Goal: Information Seeking & Learning: Learn about a topic

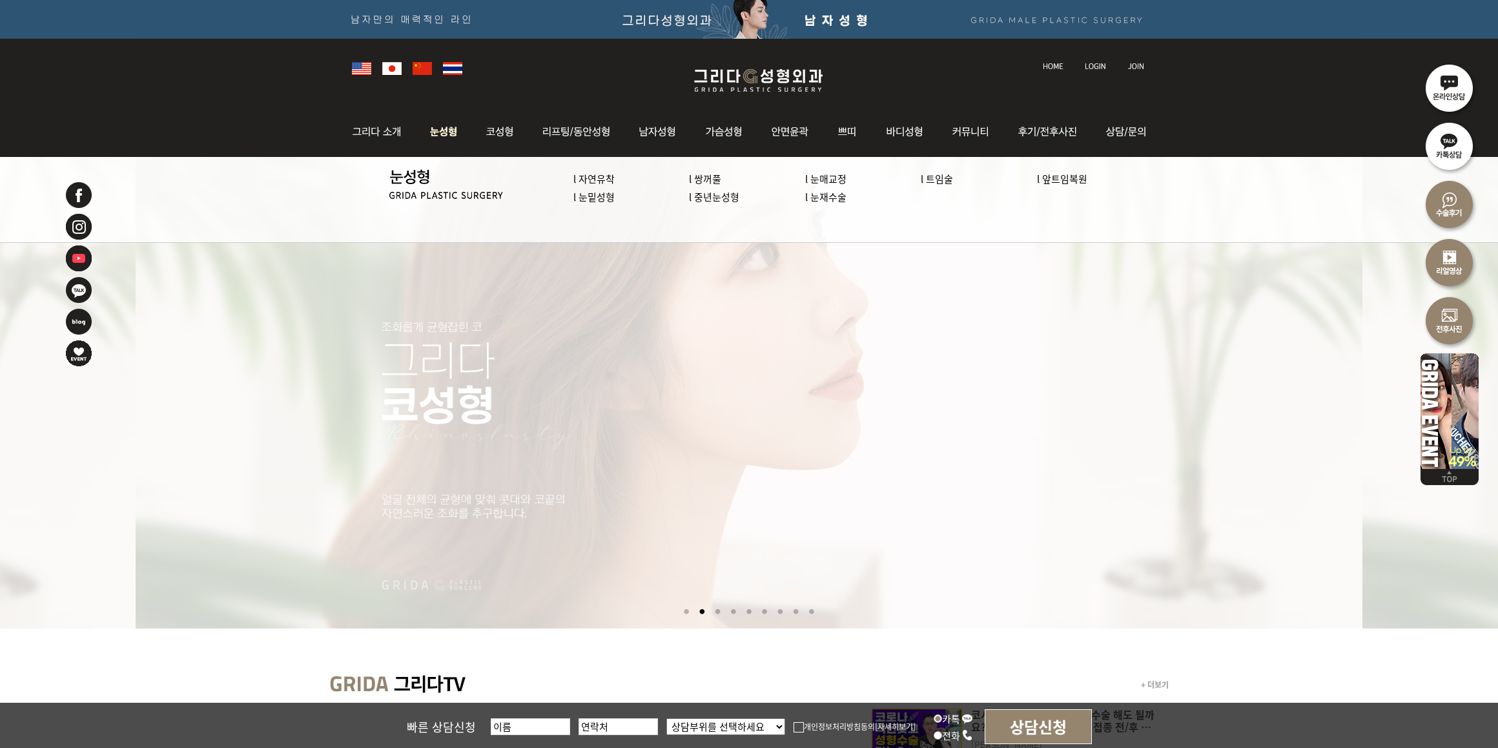
click at [591, 195] on link "l 눈밑성형" at bounding box center [594, 197] width 41 height 14
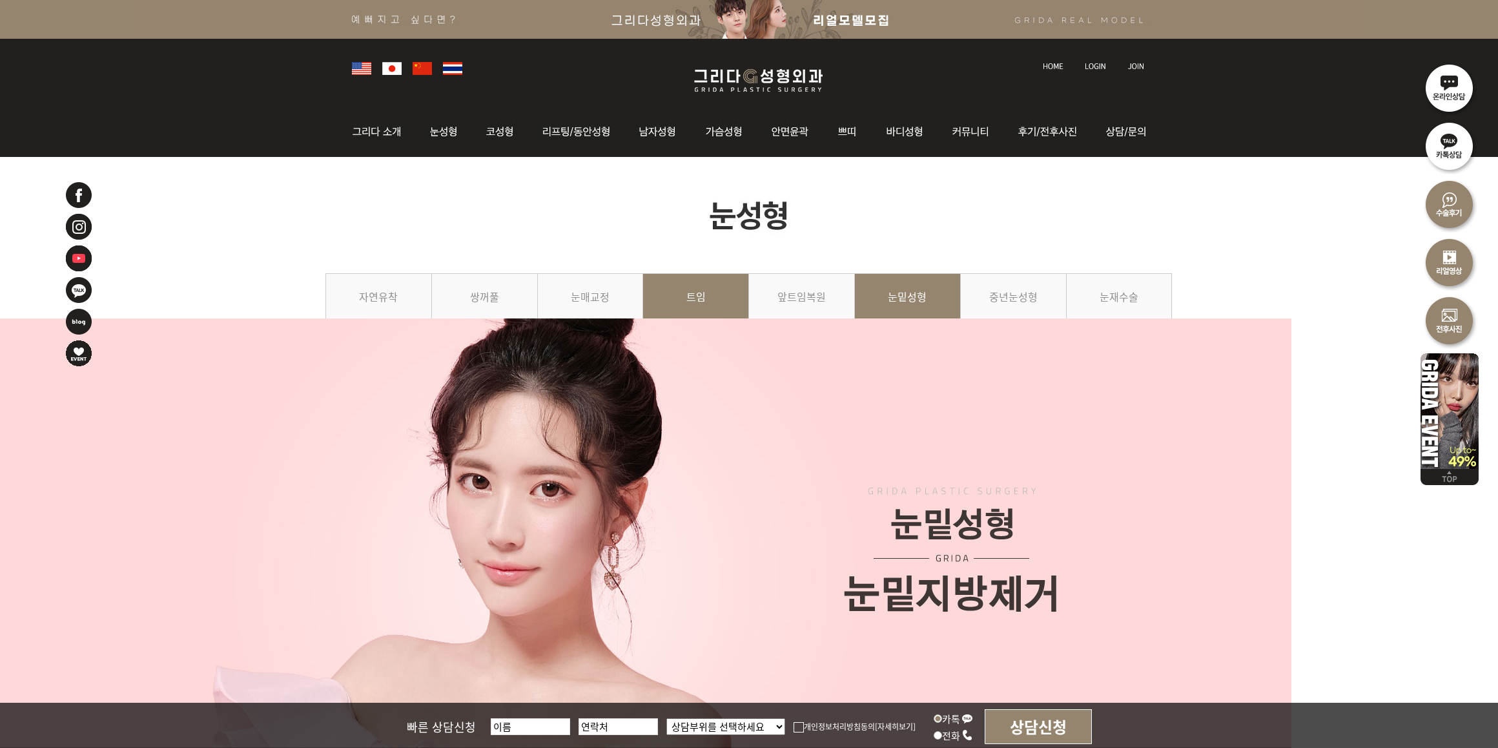
click at [699, 332] on link "트임" at bounding box center [696, 302] width 106 height 59
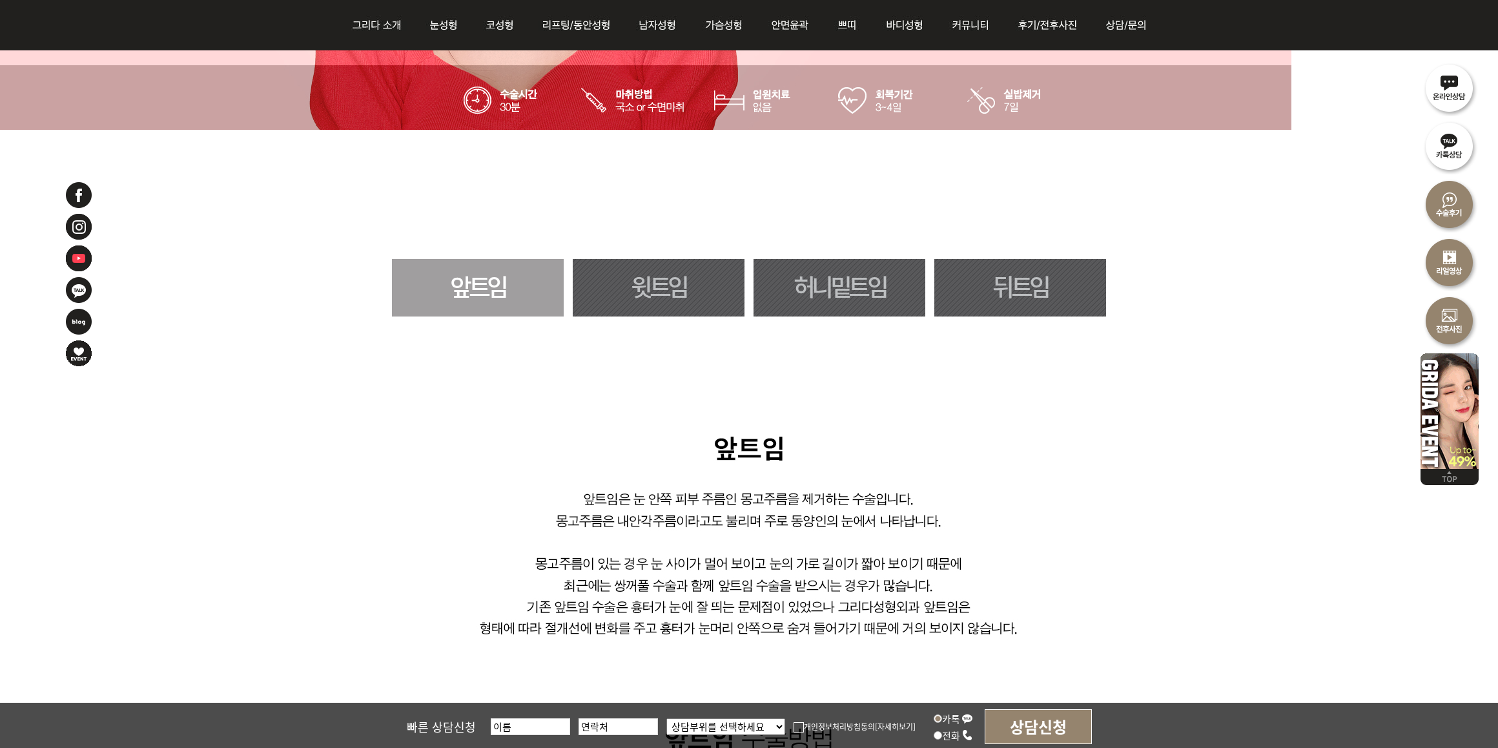
scroll to position [646, 0]
